Goal: Task Accomplishment & Management: Complete application form

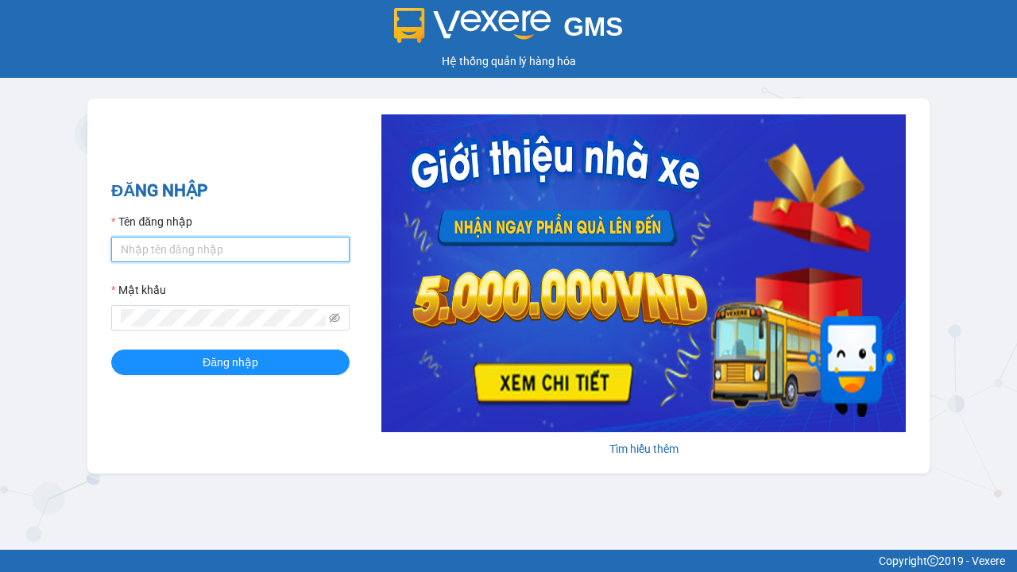
click at [230, 249] on input "Tên đăng nhập" at bounding box center [230, 249] width 238 height 25
type input "ly.xtl"
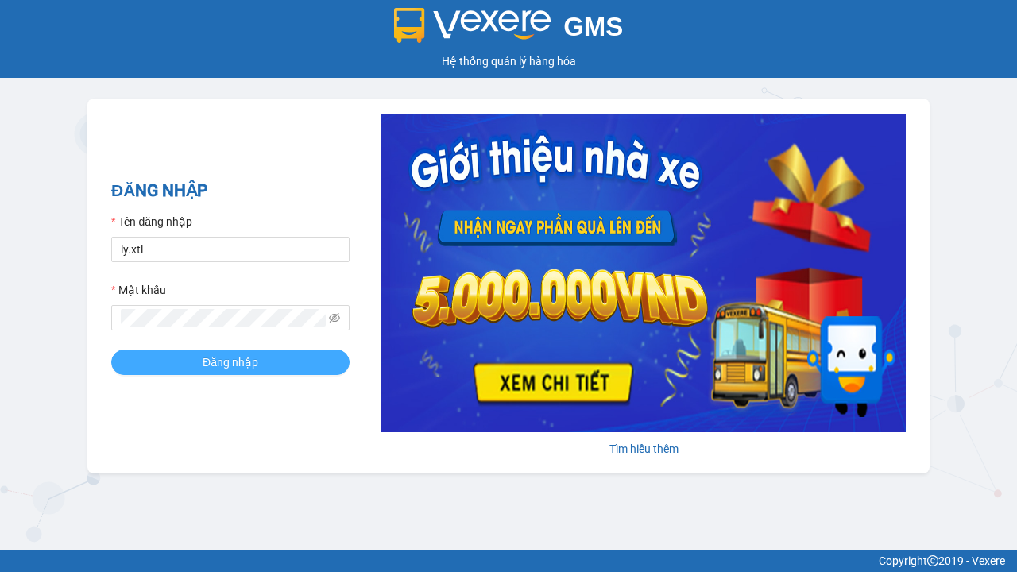
click at [230, 361] on span "Đăng nhập" at bounding box center [231, 362] width 56 height 17
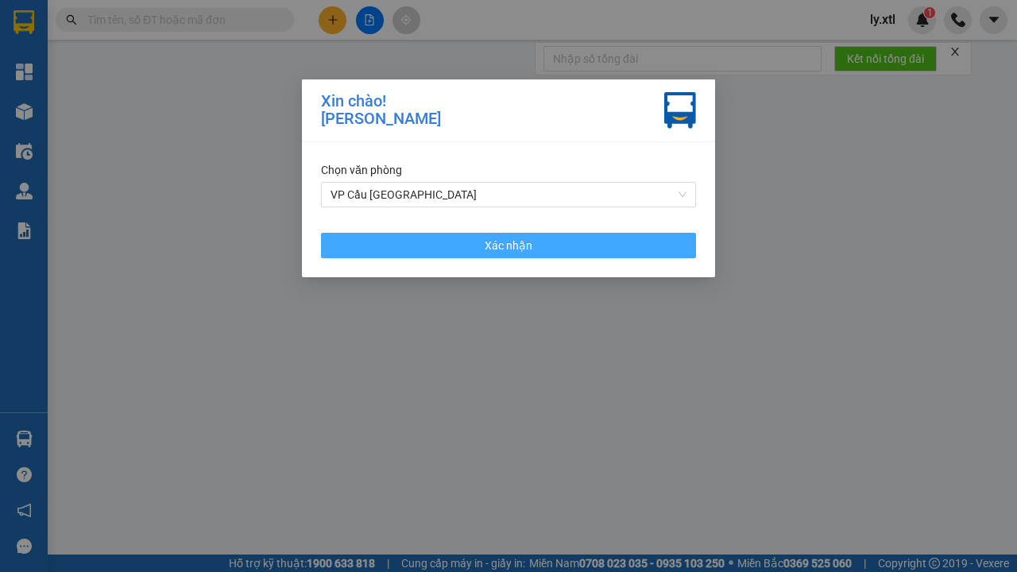
click at [508, 245] on span "Xác nhận" at bounding box center [509, 245] width 48 height 17
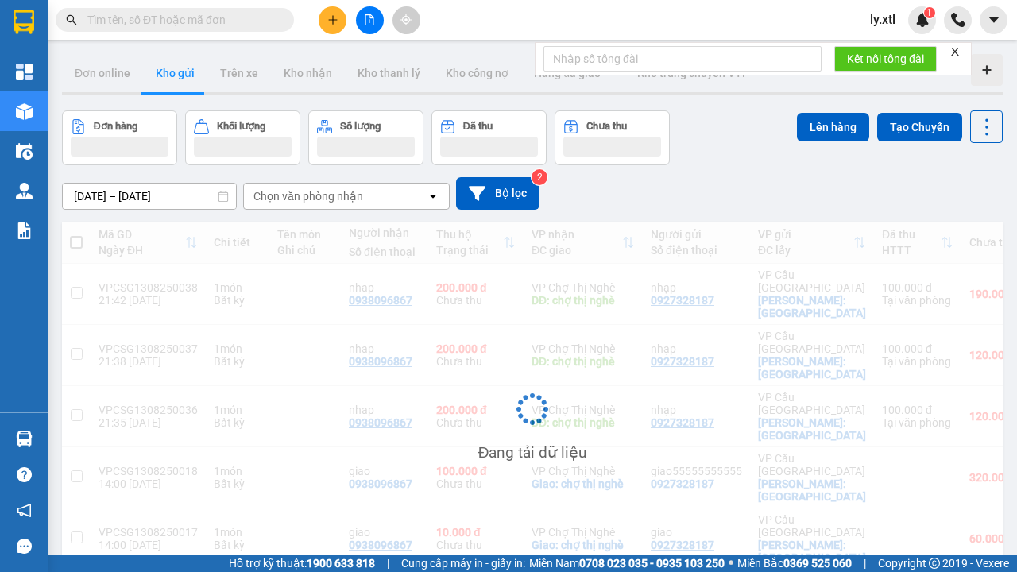
click at [332, 20] on icon "plus" at bounding box center [332, 19] width 9 height 1
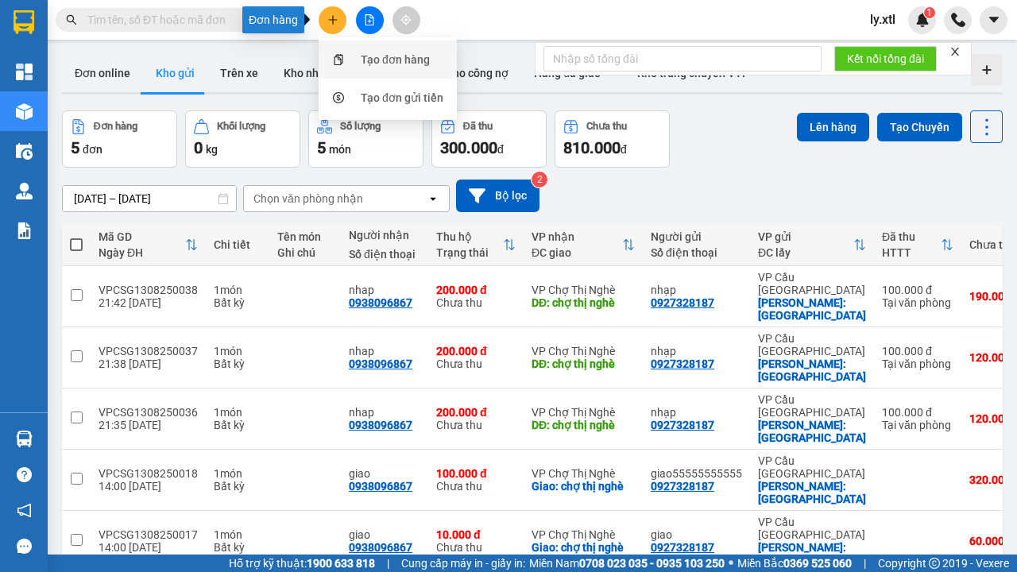
click at [396, 60] on div "Tạo đơn hàng" at bounding box center [395, 59] width 69 height 17
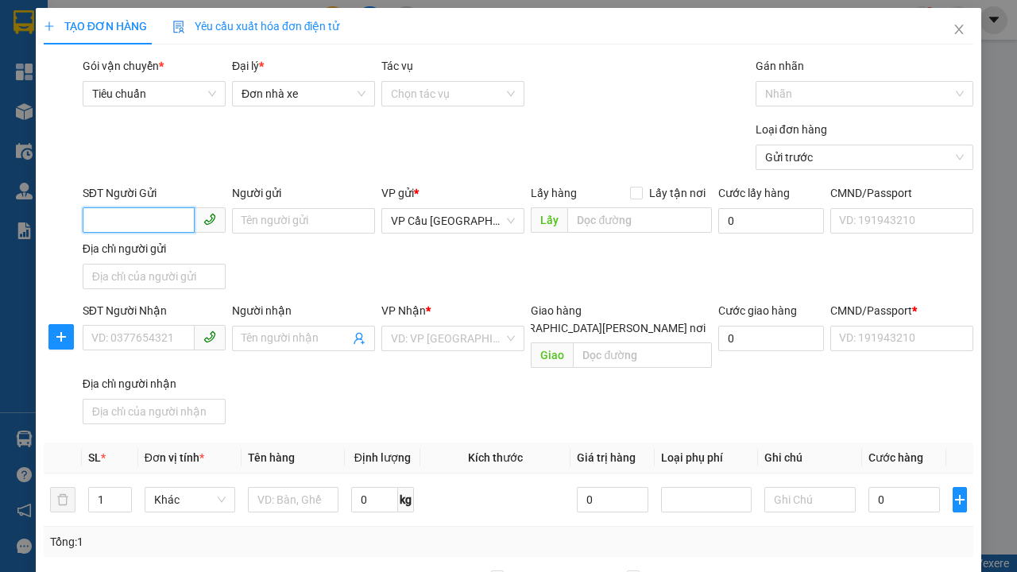
click at [138, 220] on input "SĐT Người Gửi" at bounding box center [139, 219] width 112 height 25
type input "0927328187"
click at [154, 253] on div "0927328187 - nhạp" at bounding box center [154, 252] width 124 height 17
type input "nhạp"
checkbox input "true"
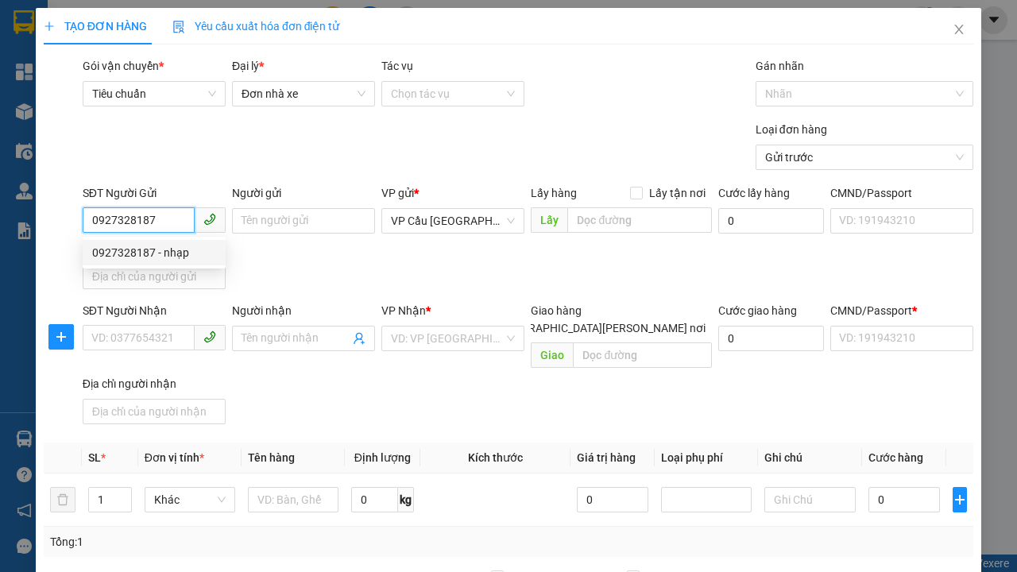
type input "[GEOGRAPHIC_DATA]"
type input "123456789112"
type input "0938096867"
type input "nhap"
type input "chợ thị nghè"
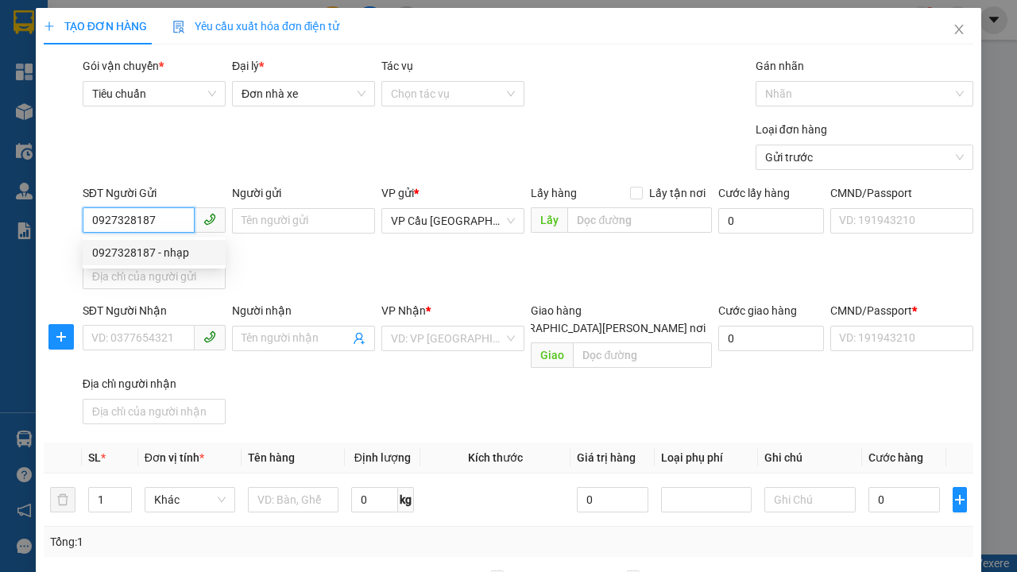
type input "10.000"
type input "123456789456"
type input "200.000"
type input "15.000"
type input "20.000"
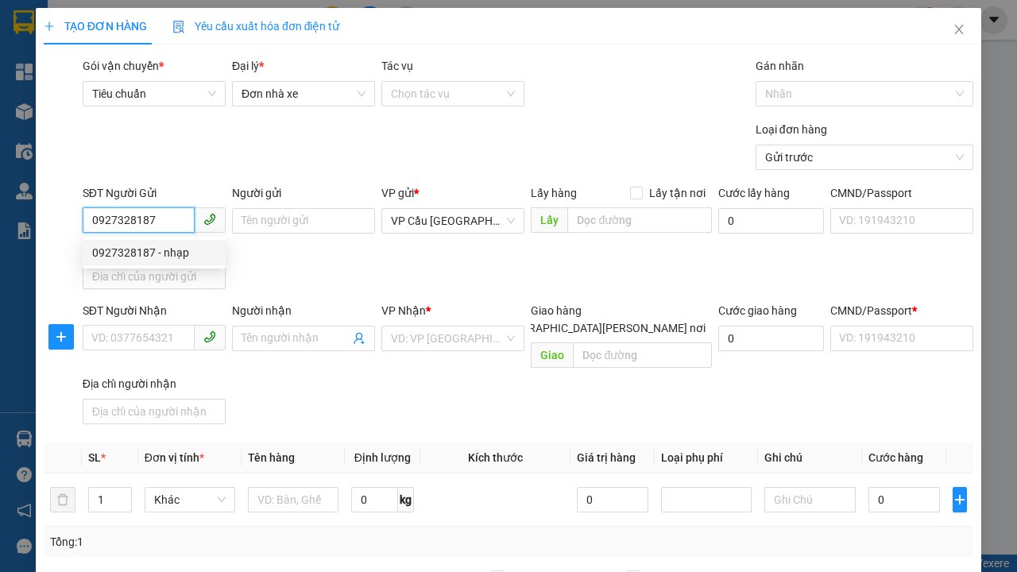
type input "20.000"
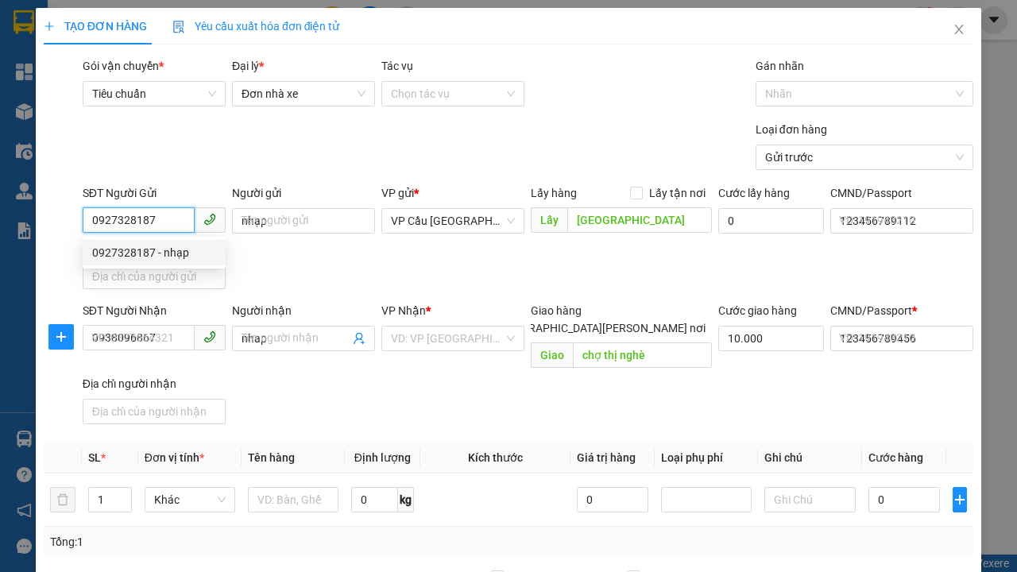
type input "320.000"
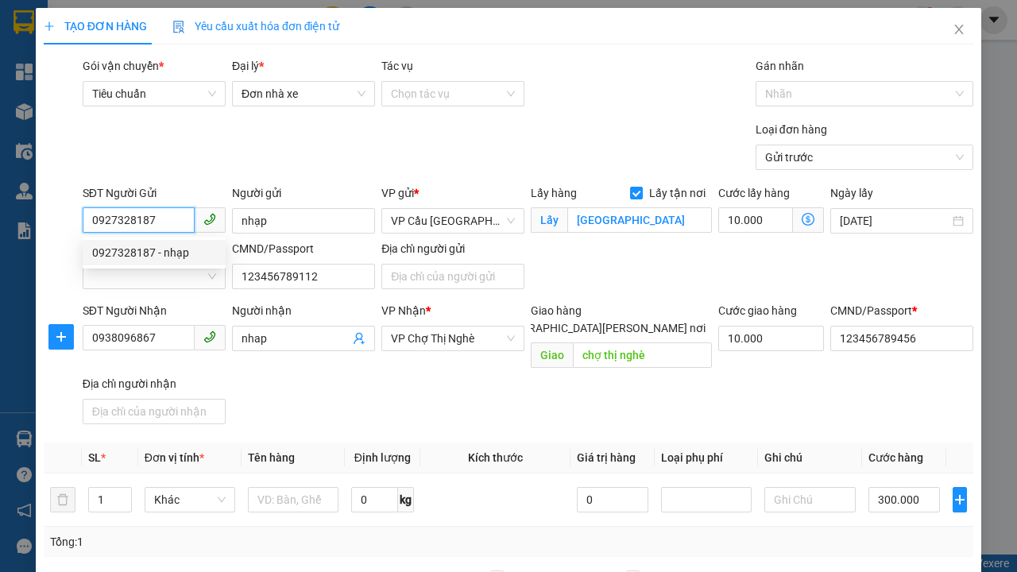
scroll to position [303, 0]
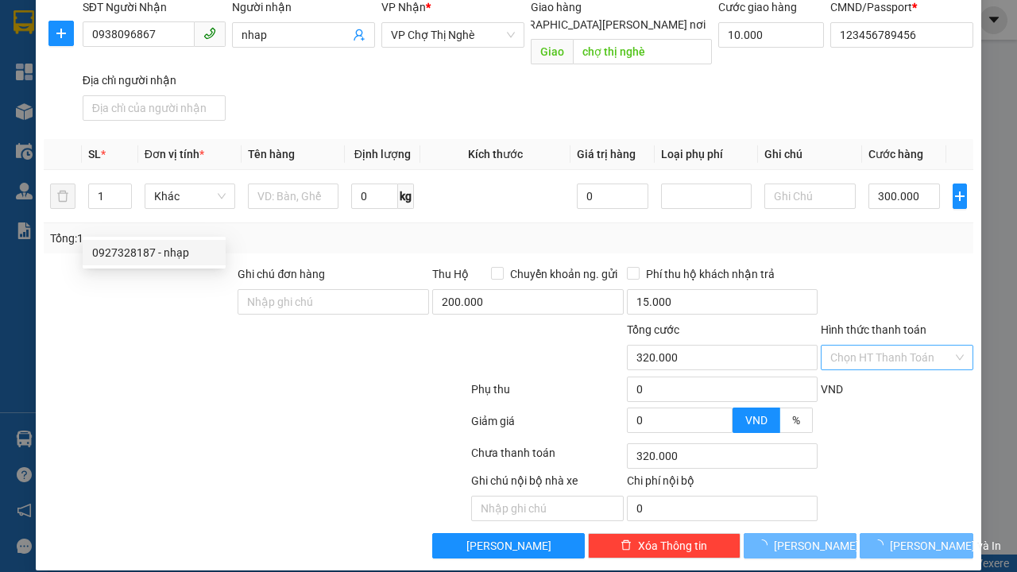
type input "0927328187"
click at [891, 348] on input "Hình thức thanh toán" at bounding box center [891, 358] width 122 height 24
